Goal: Task Accomplishment & Management: Use online tool/utility

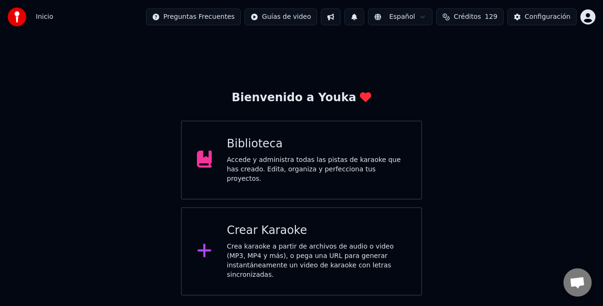
click at [282, 229] on div "Crear Karaoke" at bounding box center [316, 230] width 179 height 15
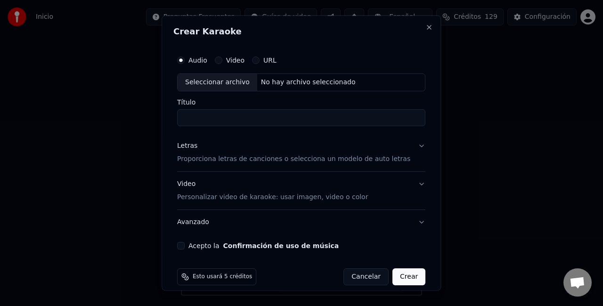
click at [233, 81] on div "Seleccionar archivo" at bounding box center [218, 82] width 80 height 17
click at [279, 110] on input "**********" at bounding box center [301, 117] width 248 height 17
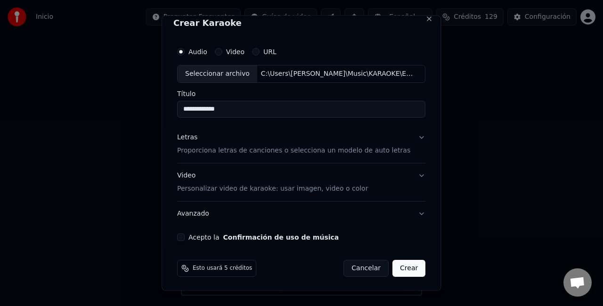
type input "**********"
click at [240, 146] on p "Proporciona letras de canciones o selecciona un modelo de auto letras" at bounding box center [293, 150] width 233 height 9
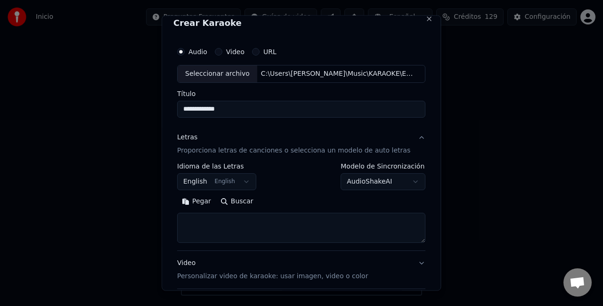
click at [202, 179] on button "English English" at bounding box center [216, 181] width 79 height 17
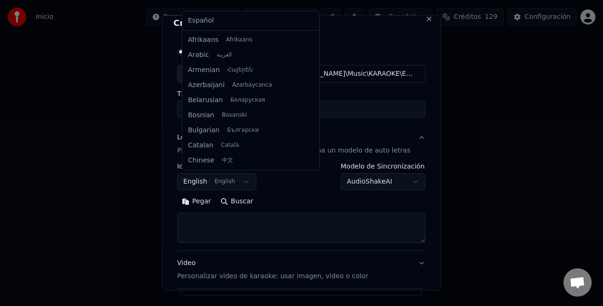
scroll to position [75, 0]
select select "**"
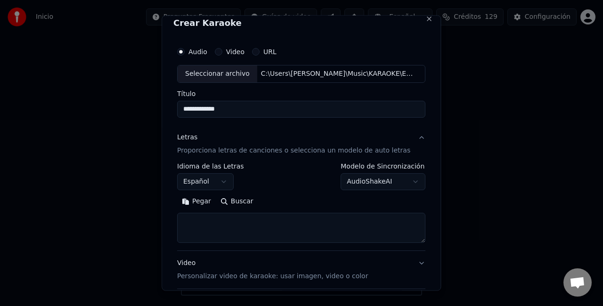
click at [201, 220] on textarea at bounding box center [301, 227] width 248 height 30
click at [202, 203] on button "Pegar" at bounding box center [196, 201] width 39 height 15
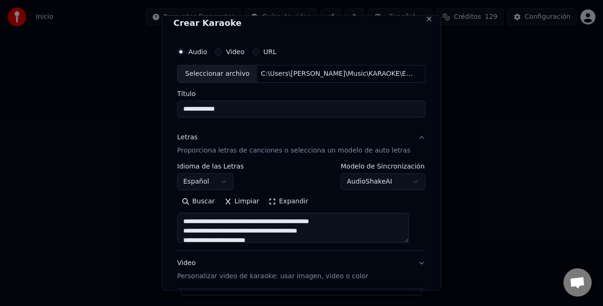
scroll to position [96, 0]
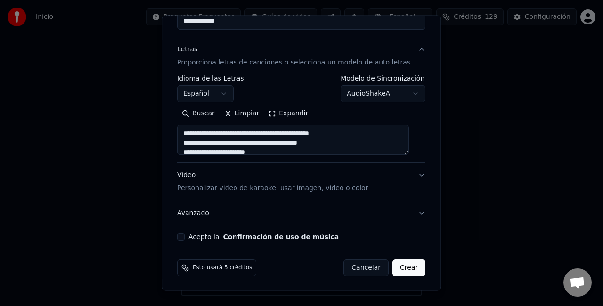
click at [326, 186] on p "Personalizar video de karaoke: usar imagen, video o color" at bounding box center [272, 188] width 191 height 9
type textarea "**********"
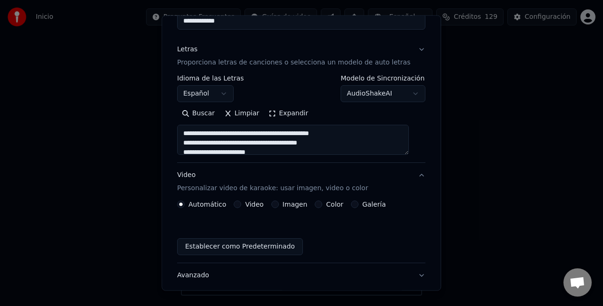
scroll to position [71, 0]
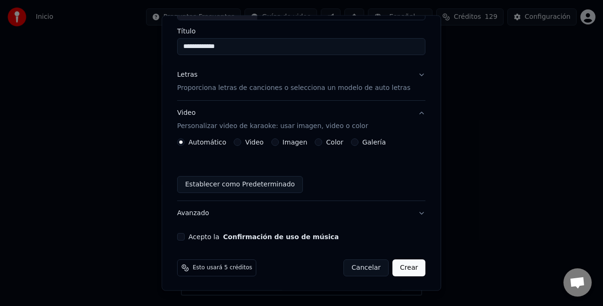
click at [283, 139] on label "Imagen" at bounding box center [295, 142] width 25 height 7
click at [279, 138] on button "Imagen" at bounding box center [275, 142] width 8 height 8
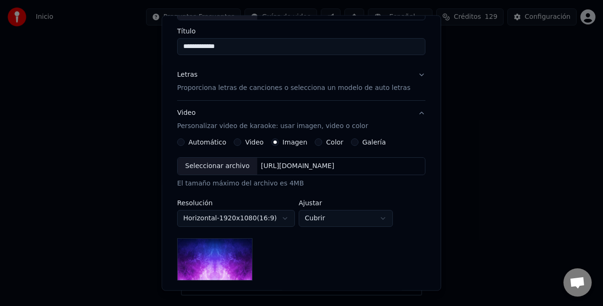
click at [232, 162] on div "Seleccionar archivo" at bounding box center [218, 166] width 80 height 17
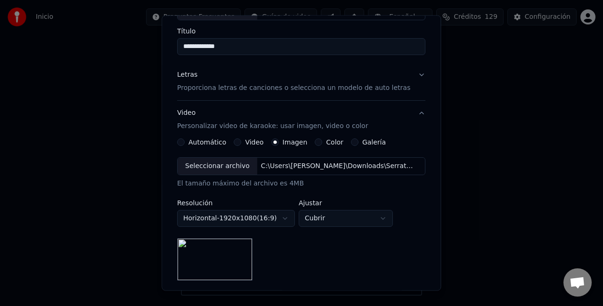
scroll to position [194, 0]
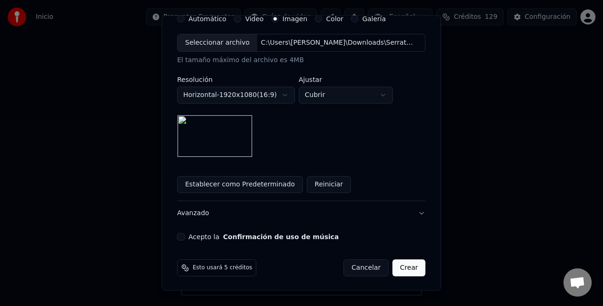
click at [183, 233] on button "Acepto la Confirmación de uso de música" at bounding box center [181, 237] width 8 height 8
click at [393, 264] on button "Crear" at bounding box center [408, 268] width 33 height 17
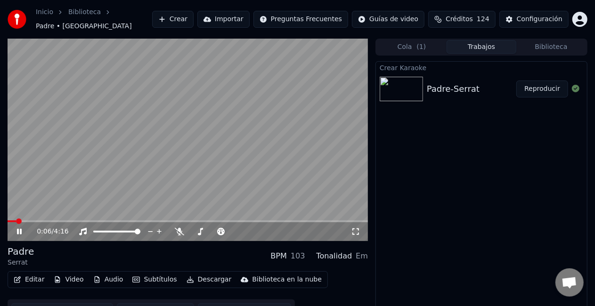
click at [23, 228] on icon at bounding box center [26, 232] width 22 height 8
click at [22, 228] on icon at bounding box center [26, 232] width 22 height 8
click at [24, 228] on icon at bounding box center [26, 232] width 22 height 8
click at [20, 228] on icon at bounding box center [19, 231] width 6 height 7
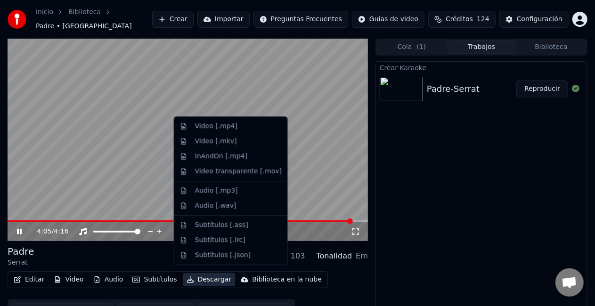
click at [192, 273] on button "Descargar" at bounding box center [209, 279] width 53 height 13
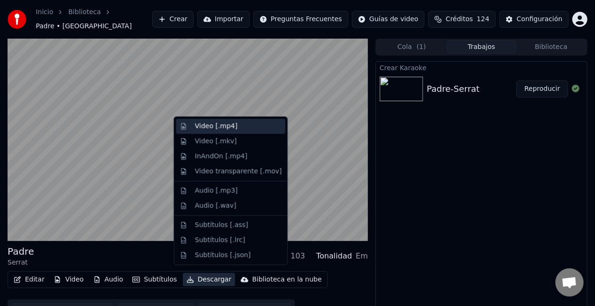
click at [207, 125] on div "Video [.mp4]" at bounding box center [216, 126] width 42 height 9
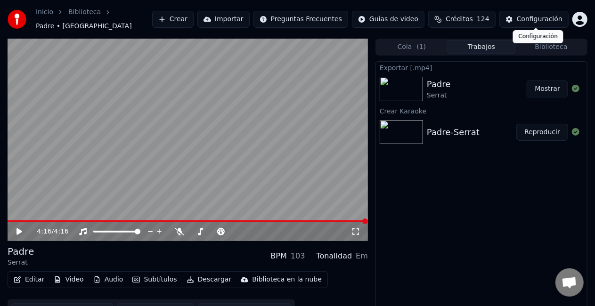
click at [552, 15] on div "Configuración" at bounding box center [540, 19] width 46 height 9
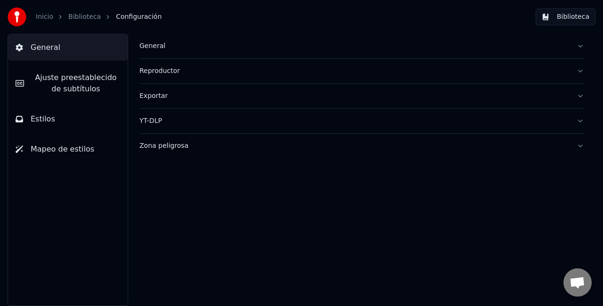
click at [155, 43] on div "General" at bounding box center [354, 45] width 430 height 9
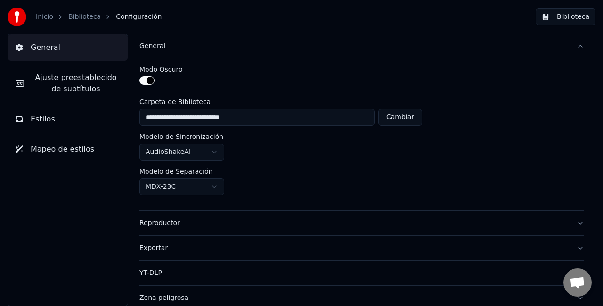
scroll to position [3, 0]
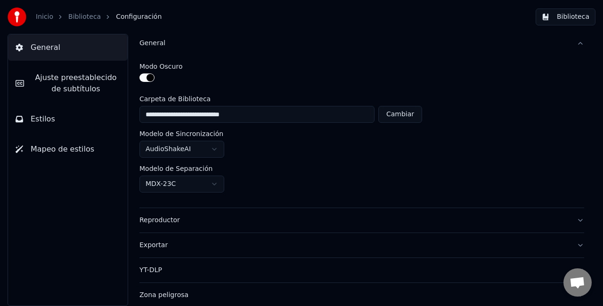
click at [80, 84] on span "Ajuste preestablecido de subtítulos" at bounding box center [76, 83] width 89 height 23
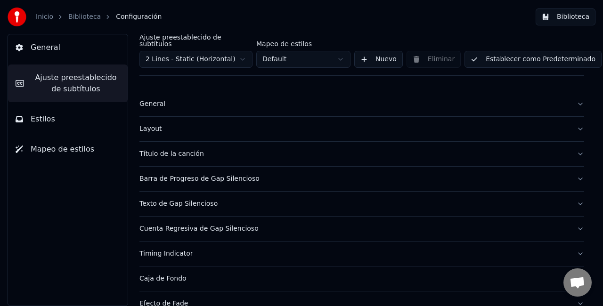
click at [147, 99] on div "General" at bounding box center [354, 103] width 430 height 9
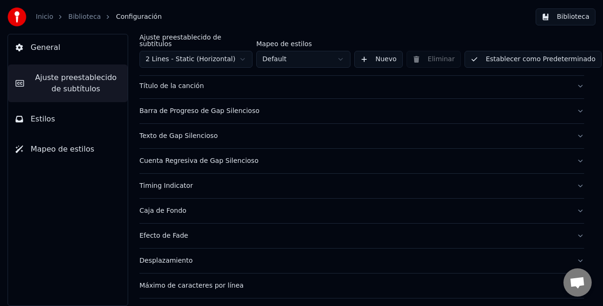
scroll to position [185, 0]
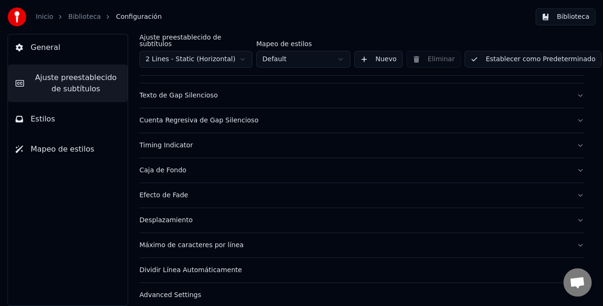
click at [47, 120] on span "Estilos" at bounding box center [43, 119] width 24 height 11
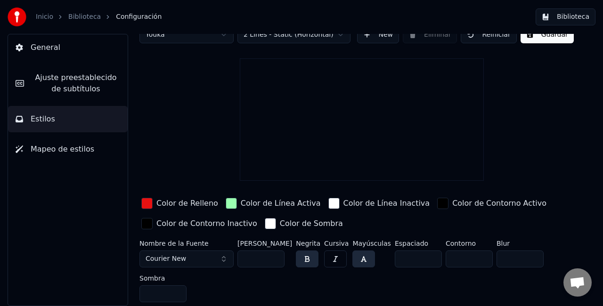
scroll to position [16, 0]
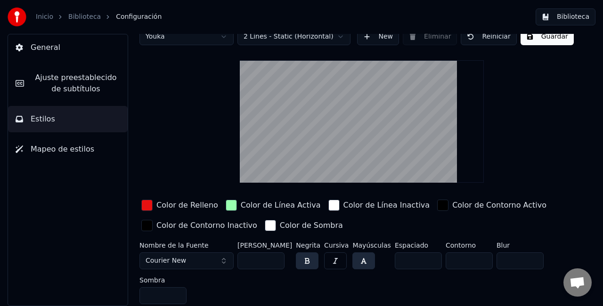
click at [258, 260] on input "**" at bounding box center [260, 260] width 47 height 17
type input "*"
type input "**"
click at [530, 37] on button "Guardar" at bounding box center [547, 36] width 53 height 17
